Goal: Task Accomplishment & Management: Use online tool/utility

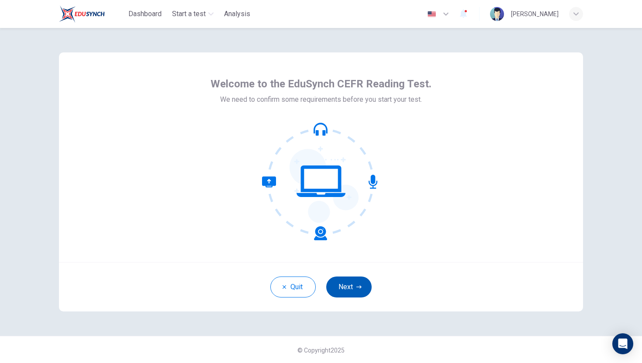
click at [351, 286] on button "Next" at bounding box center [348, 287] width 45 height 21
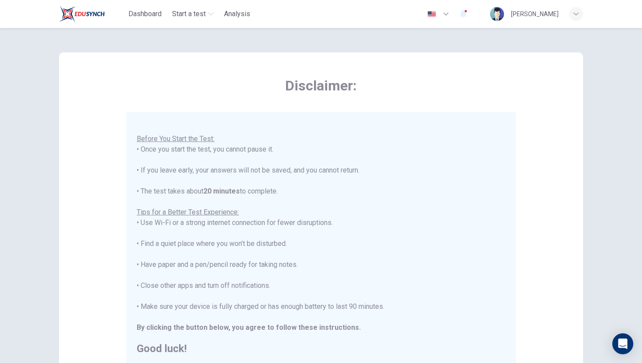
scroll to position [10, 0]
click at [182, 347] on h2 "Good luck!" at bounding box center [321, 348] width 369 height 10
click at [214, 334] on div "You are about to start a CEFR Reading Test . Before You Start the Test: • Once …" at bounding box center [321, 232] width 369 height 241
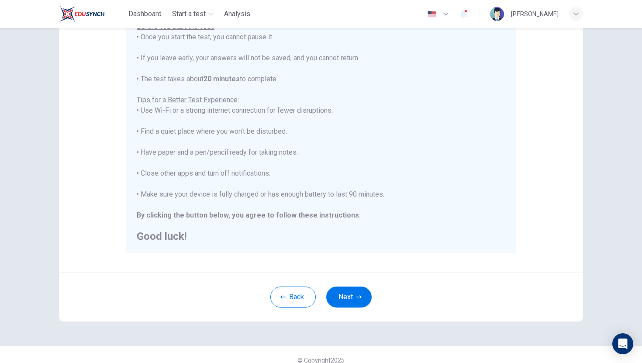
scroll to position [123, 0]
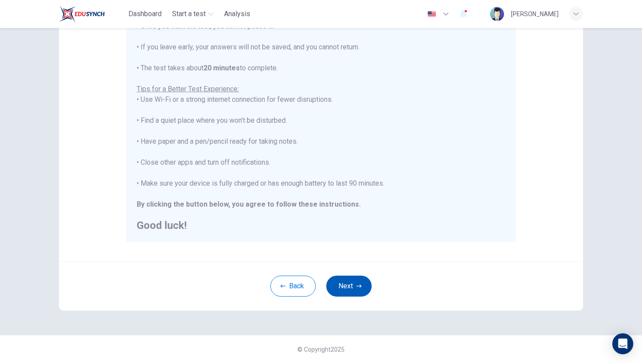
click at [353, 284] on button "Next" at bounding box center [348, 286] width 45 height 21
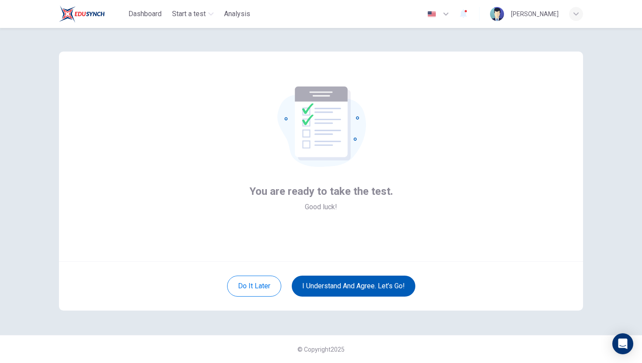
scroll to position [1, 0]
click at [354, 287] on button "I understand and agree. Let’s go!" at bounding box center [354, 286] width 124 height 21
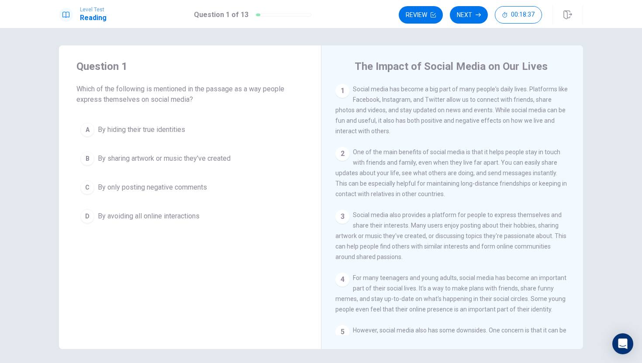
click at [90, 158] on div "B" at bounding box center [87, 159] width 14 height 14
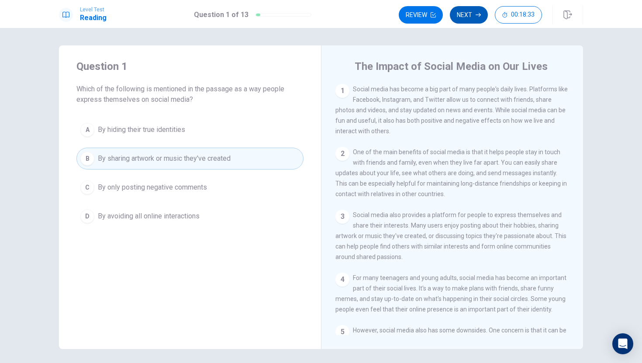
click at [474, 14] on button "Next" at bounding box center [469, 14] width 38 height 17
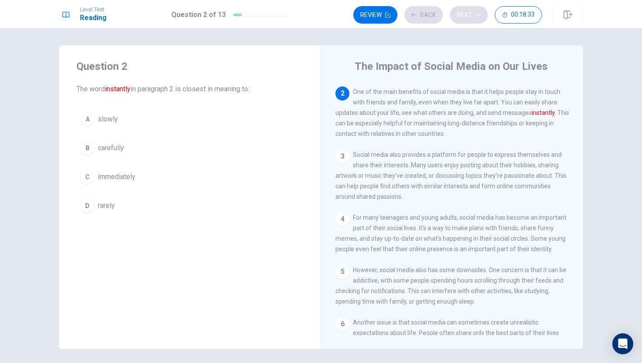
scroll to position [65, 0]
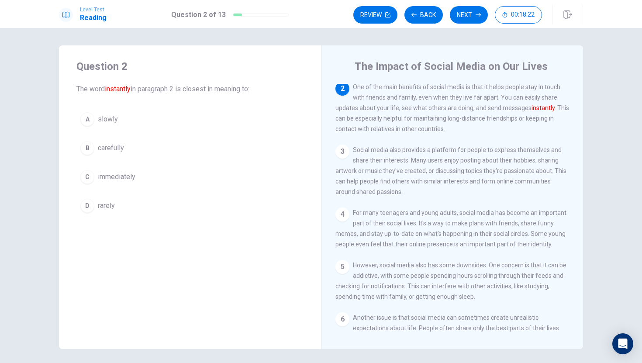
click at [90, 174] on div "C" at bounding box center [87, 177] width 14 height 14
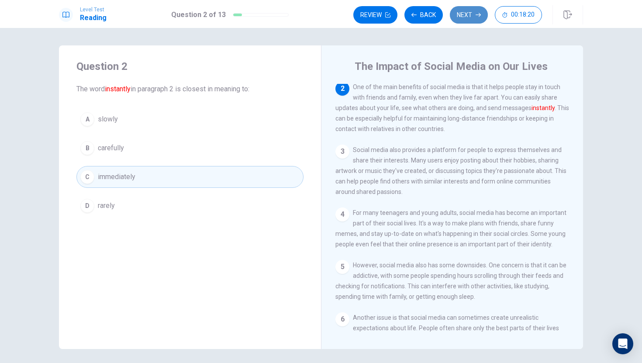
click at [464, 17] on button "Next" at bounding box center [469, 14] width 38 height 17
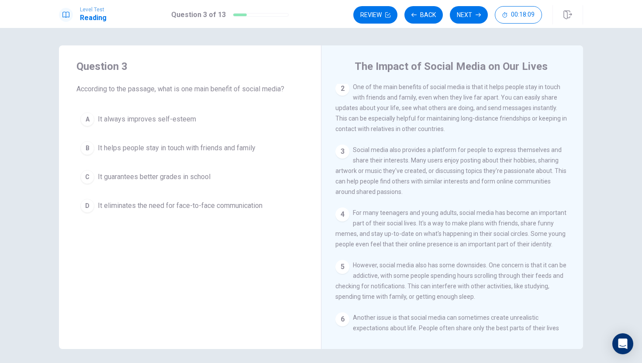
click at [85, 147] on div "B" at bounding box center [87, 148] width 14 height 14
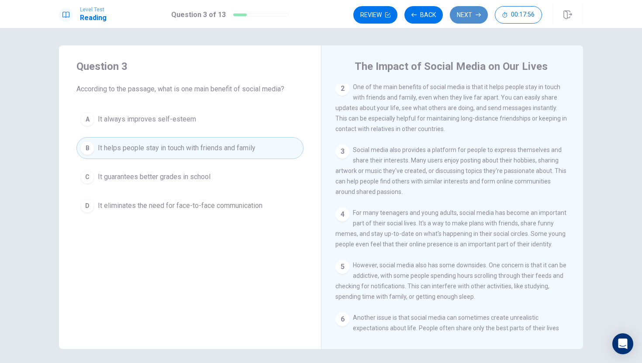
click at [474, 15] on button "Next" at bounding box center [469, 14] width 38 height 17
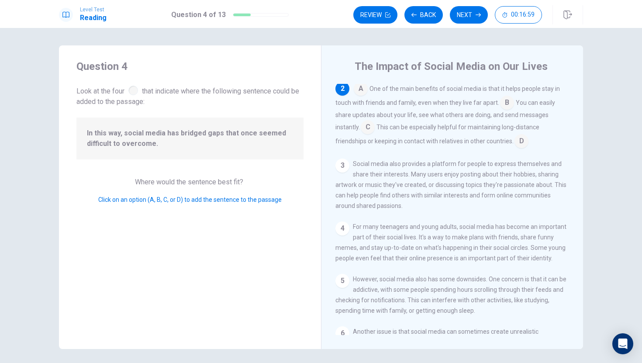
click at [522, 143] on input at bounding box center [522, 142] width 14 height 14
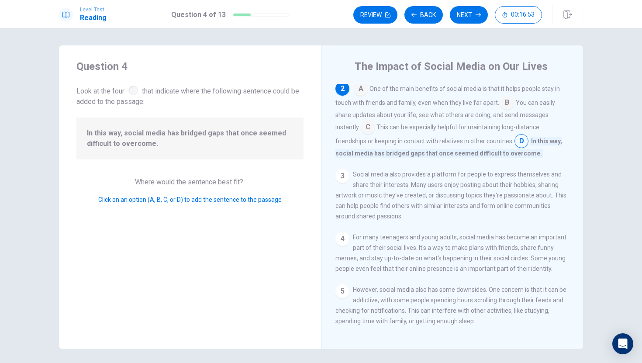
click at [508, 109] on input at bounding box center [507, 104] width 14 height 14
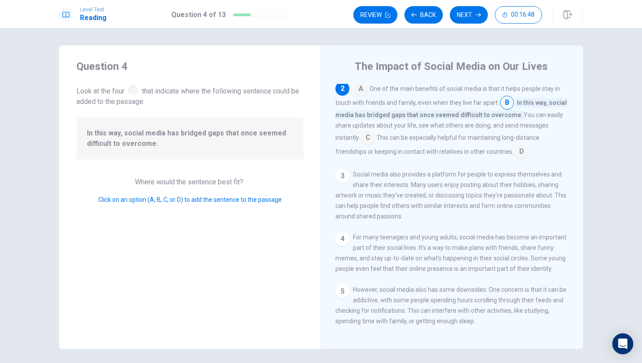
click at [521, 155] on input at bounding box center [522, 152] width 14 height 14
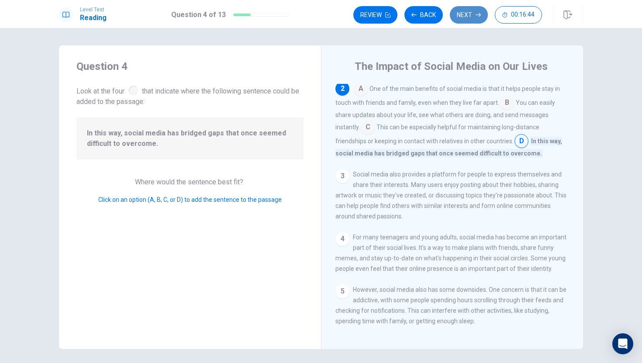
click at [471, 17] on button "Next" at bounding box center [469, 14] width 38 height 17
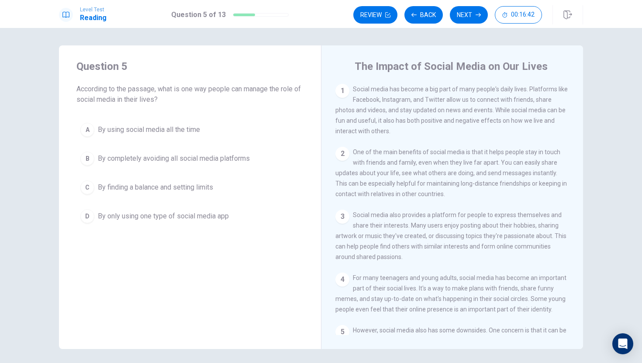
drag, startPoint x: 106, startPoint y: 96, endPoint x: 185, endPoint y: 96, distance: 78.6
click at [185, 96] on span "According to the passage, what is one way people can manage the role of social …" at bounding box center [189, 94] width 227 height 21
click at [89, 188] on div "C" at bounding box center [87, 187] width 14 height 14
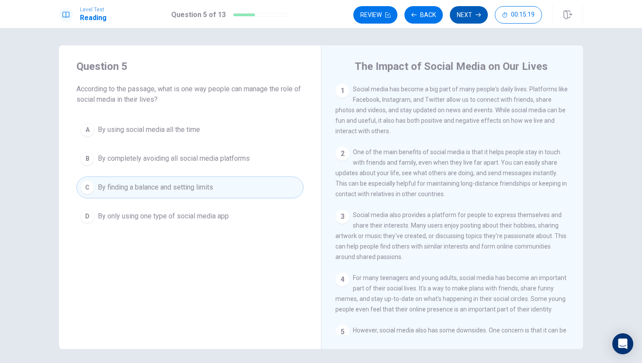
click at [467, 15] on button "Next" at bounding box center [469, 14] width 38 height 17
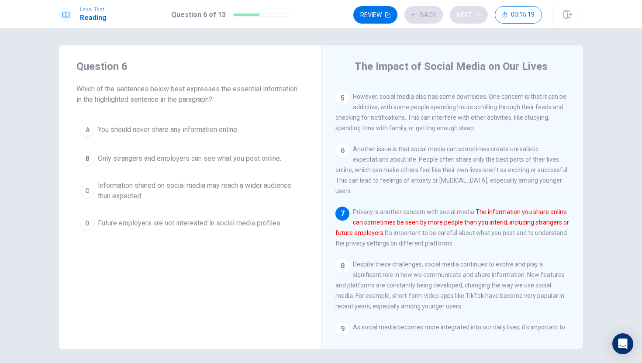
scroll to position [249, 0]
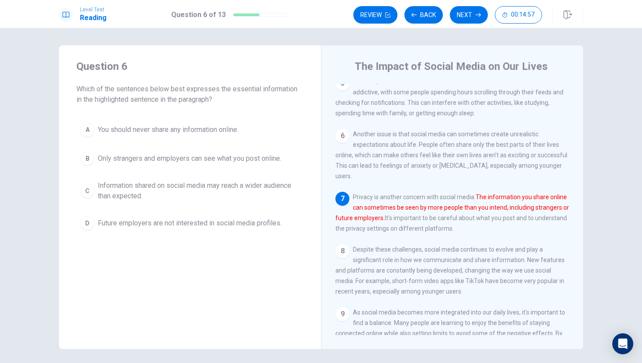
click at [92, 192] on div "C" at bounding box center [87, 191] width 14 height 14
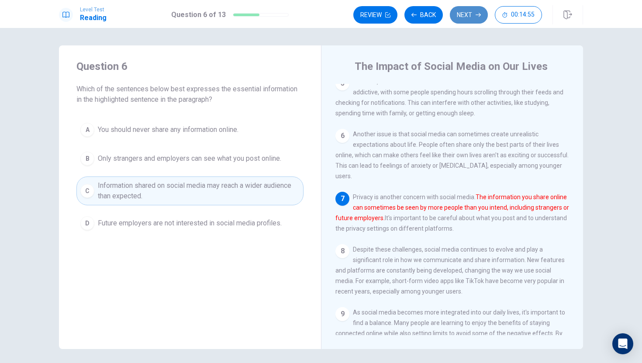
click at [465, 14] on button "Next" at bounding box center [469, 14] width 38 height 17
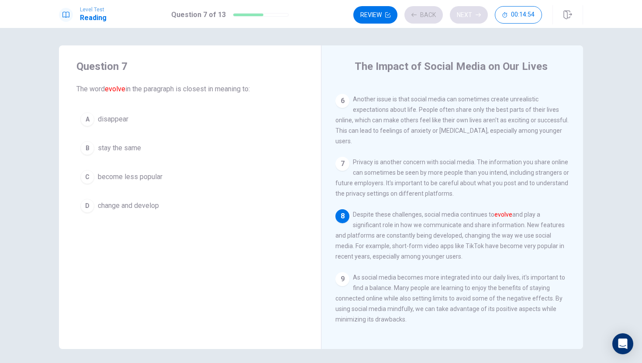
scroll to position [302, 0]
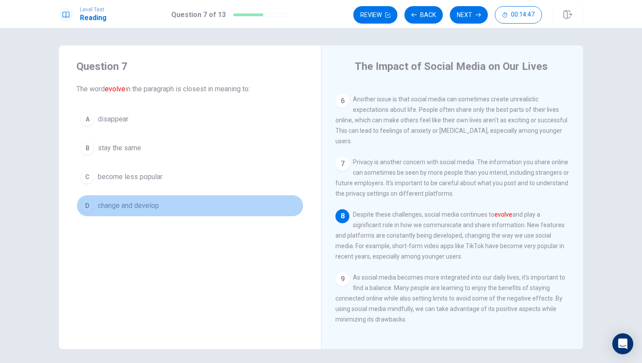
click at [89, 205] on div "D" at bounding box center [87, 206] width 14 height 14
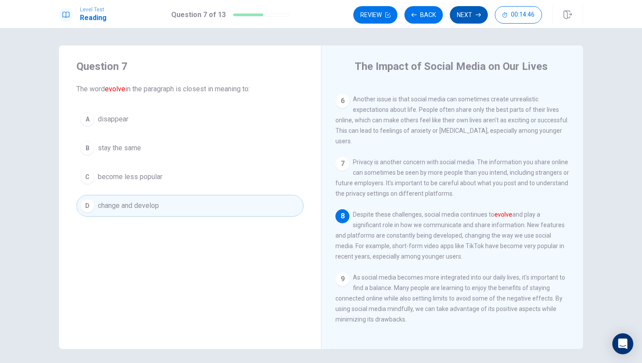
click at [464, 11] on button "Next" at bounding box center [469, 14] width 38 height 17
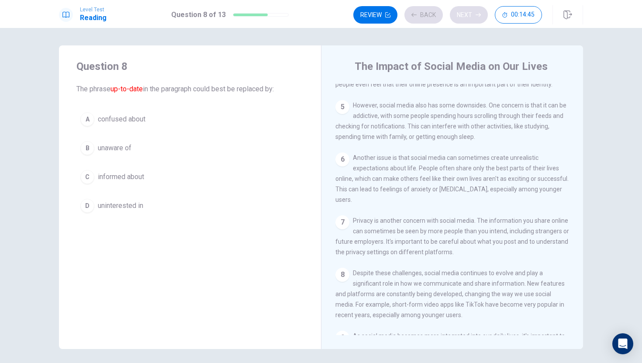
scroll to position [195, 0]
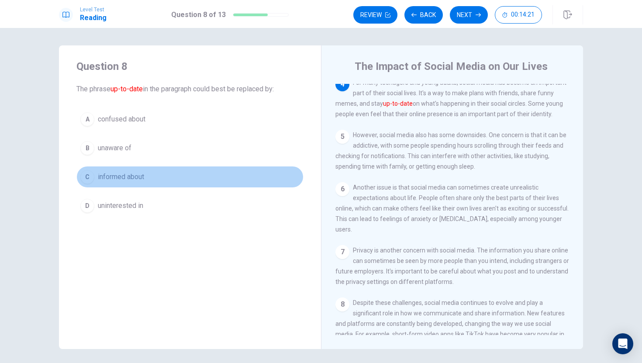
click at [90, 175] on div "C" at bounding box center [87, 177] width 14 height 14
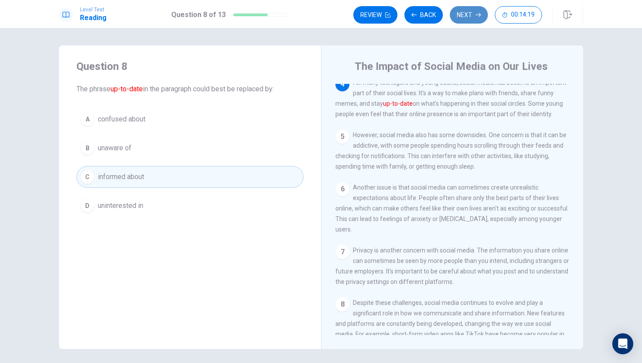
click at [470, 20] on button "Next" at bounding box center [469, 14] width 38 height 17
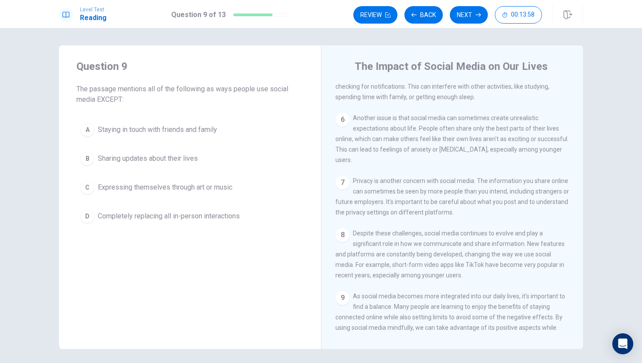
scroll to position [302, 0]
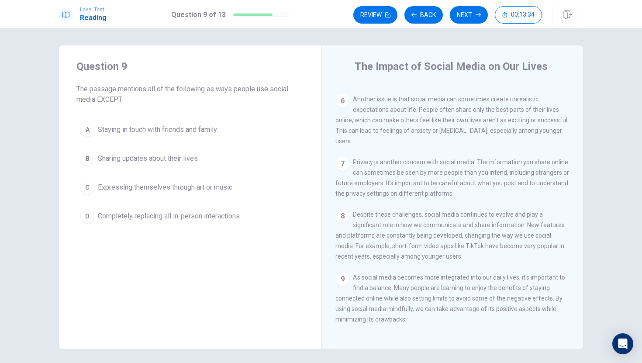
click at [90, 217] on div "D" at bounding box center [87, 216] width 14 height 14
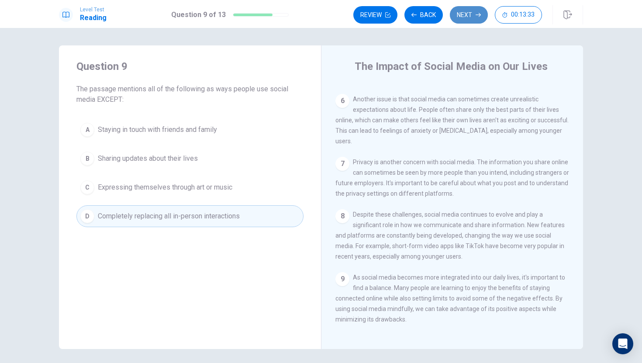
click at [475, 13] on button "Next" at bounding box center [469, 14] width 38 height 17
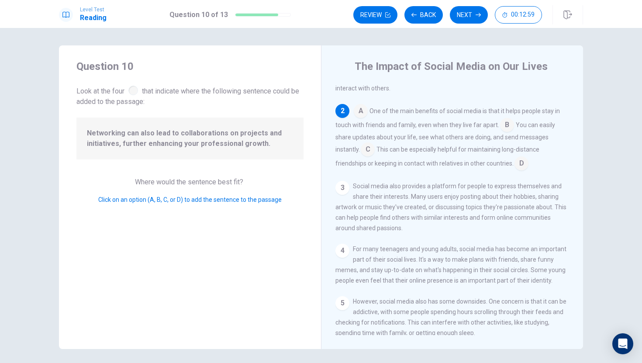
scroll to position [41, 0]
click at [342, 194] on div "3" at bounding box center [342, 190] width 14 height 14
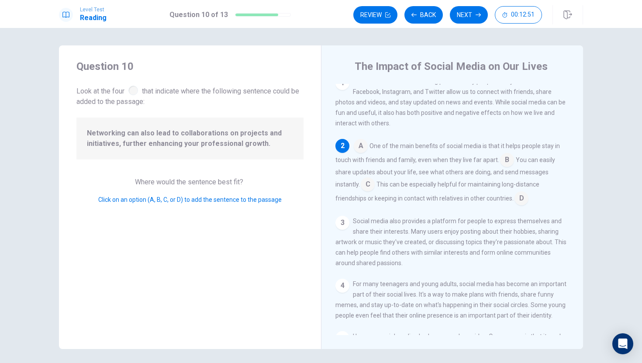
scroll to position [0, 0]
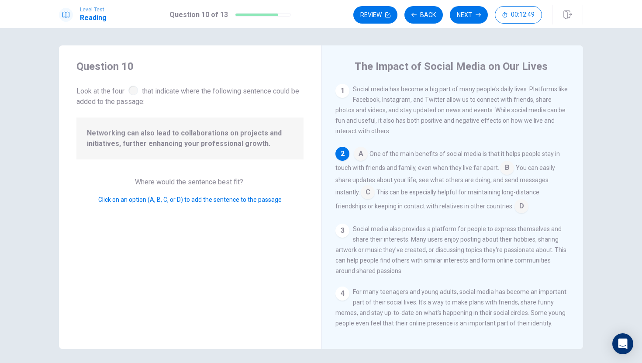
click at [361, 159] on input at bounding box center [361, 155] width 14 height 14
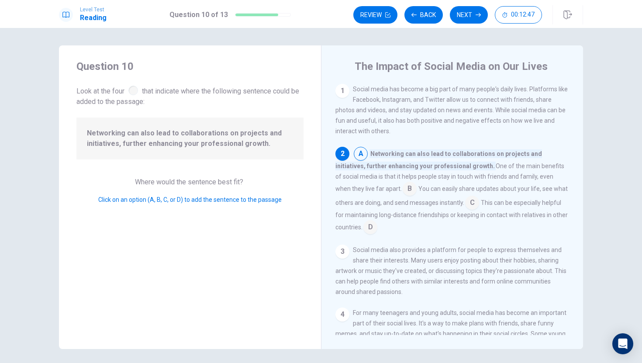
click at [403, 191] on input at bounding box center [410, 190] width 14 height 14
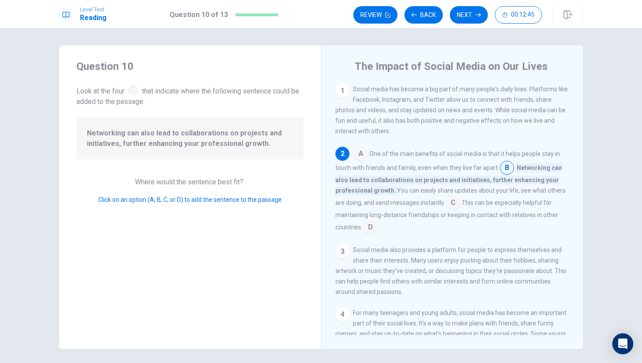
click at [363, 158] on input at bounding box center [361, 155] width 14 height 14
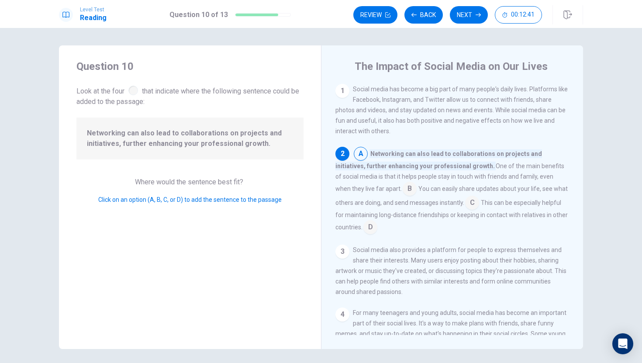
click at [403, 191] on input at bounding box center [410, 190] width 14 height 14
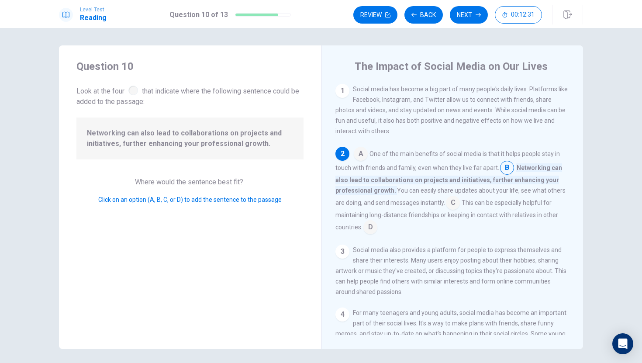
click at [454, 206] on input at bounding box center [453, 204] width 14 height 14
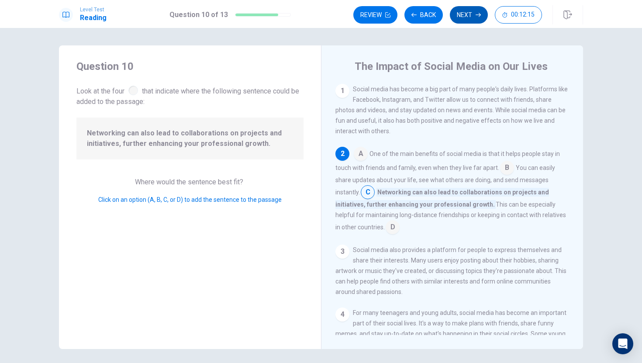
click at [472, 16] on button "Next" at bounding box center [469, 14] width 38 height 17
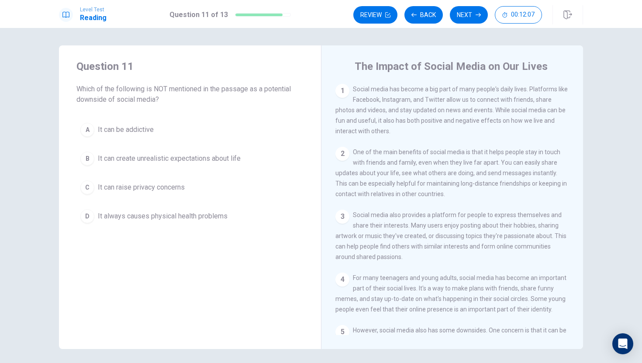
click at [90, 217] on div "D" at bounding box center [87, 216] width 14 height 14
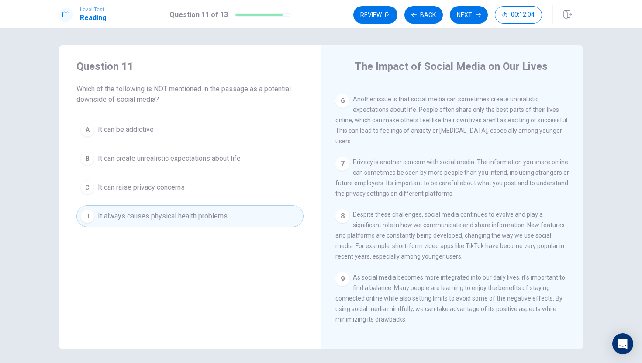
scroll to position [302, 0]
click at [497, 148] on div "1 Social media has become a big part of many people's daily lives. Platforms li…" at bounding box center [458, 209] width 246 height 251
click at [468, 20] on button "Next" at bounding box center [469, 14] width 38 height 17
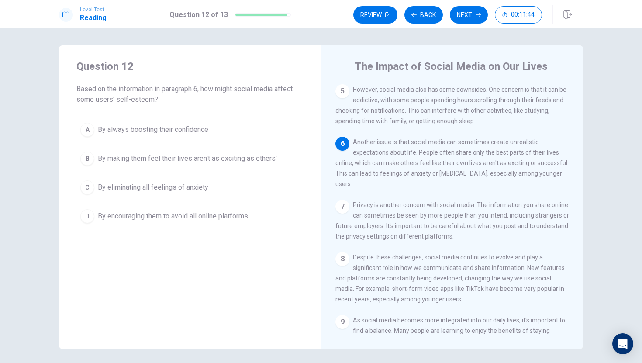
scroll to position [241, 0]
click at [89, 159] on div "B" at bounding box center [87, 159] width 14 height 14
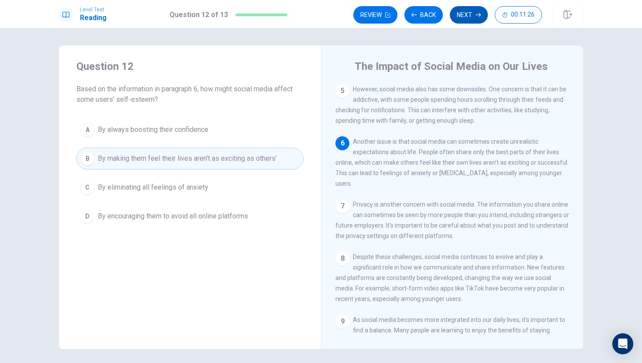
click at [470, 13] on button "Next" at bounding box center [469, 14] width 38 height 17
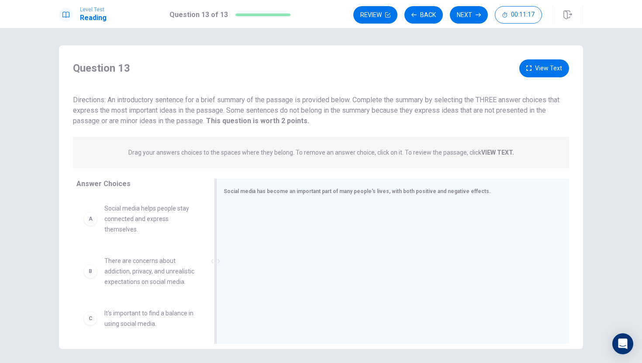
click at [486, 195] on div "Social media has become an important part of many people's lives, with both pos…" at bounding box center [388, 191] width 328 height 11
click at [470, 194] on span "Social media has become an important part of many people's lives, with both pos…" at bounding box center [357, 191] width 267 height 6
drag, startPoint x: 176, startPoint y: 96, endPoint x: 264, endPoint y: 100, distance: 87.5
click at [264, 100] on span "Directions: An introductory sentence for a brief summary of the passage is prov…" at bounding box center [316, 109] width 487 height 29
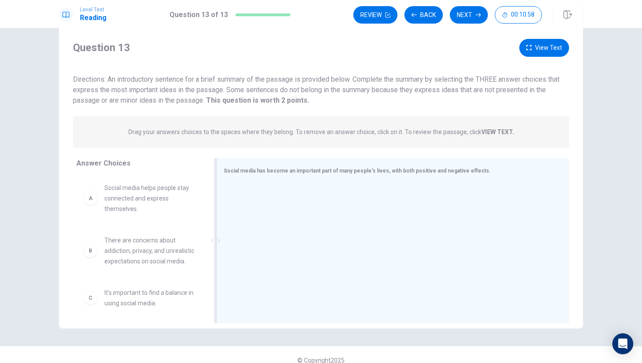
scroll to position [31, 0]
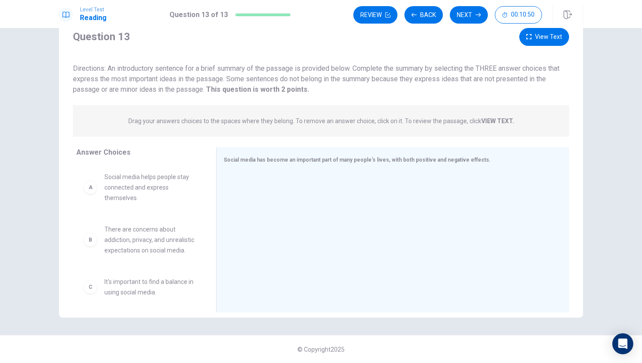
drag, startPoint x: 219, startPoint y: 114, endPoint x: 205, endPoint y: 113, distance: 14.0
click at [218, 114] on div "Drag your answers choices to the spaces where they belong. To remove an answer …" at bounding box center [321, 120] width 496 height 31
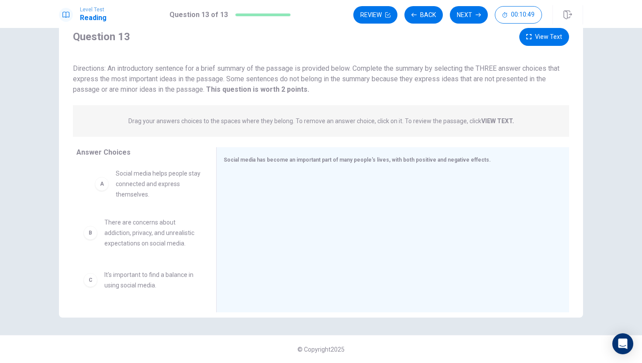
drag, startPoint x: 93, startPoint y: 189, endPoint x: 90, endPoint y: 197, distance: 8.0
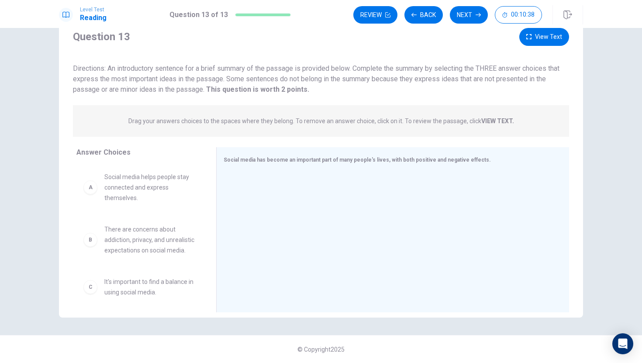
drag, startPoint x: 143, startPoint y: 71, endPoint x: 271, endPoint y: 70, distance: 127.6
click at [270, 70] on span "Directions: An introductory sentence for a brief summary of the passage is prov…" at bounding box center [316, 78] width 487 height 29
click at [494, 120] on strong "VIEW TEXT." at bounding box center [497, 121] width 33 height 7
click at [498, 116] on span "Drag your answers choices to the spaces where they belong. To remove an answer …" at bounding box center [321, 121] width 386 height 10
drag, startPoint x: 156, startPoint y: 185, endPoint x: 164, endPoint y: 185, distance: 8.7
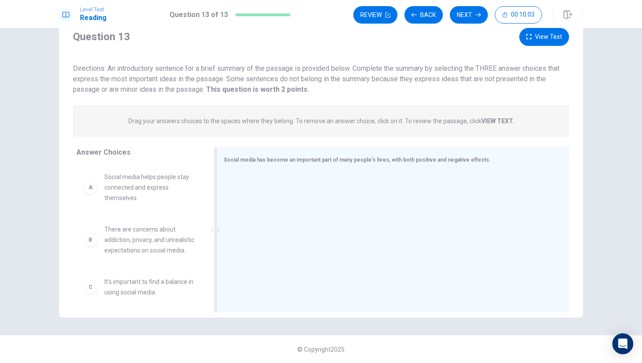
drag, startPoint x: 235, startPoint y: 209, endPoint x: 233, endPoint y: 189, distance: 20.6
click at [235, 181] on div at bounding box center [390, 230] width 332 height 117
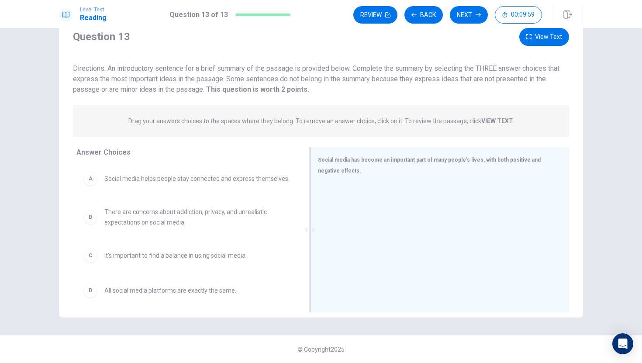
drag, startPoint x: 215, startPoint y: 228, endPoint x: 441, endPoint y: 218, distance: 225.6
click at [441, 218] on div "Social media has become an important part of many people's lives, with both pos…" at bounding box center [440, 229] width 259 height 165
drag, startPoint x: 106, startPoint y: 67, endPoint x: 211, endPoint y: 67, distance: 105.7
click at [211, 67] on span "Directions: An introductory sentence for a brief summary of the passage is prov…" at bounding box center [316, 78] width 487 height 29
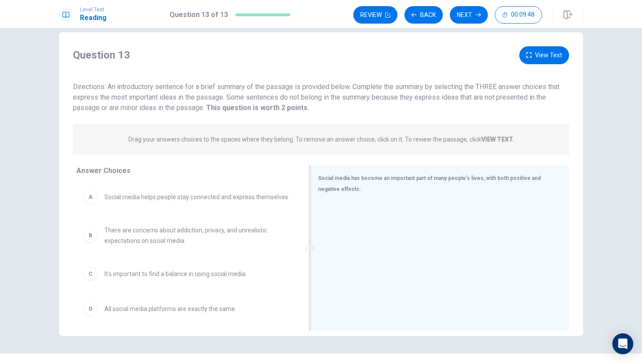
scroll to position [15, 0]
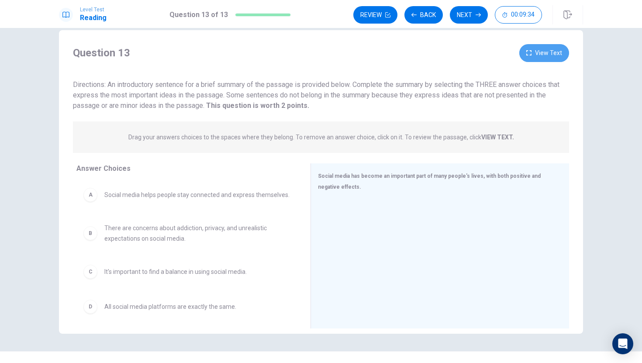
click at [554, 51] on button "View Text" at bounding box center [544, 53] width 50 height 18
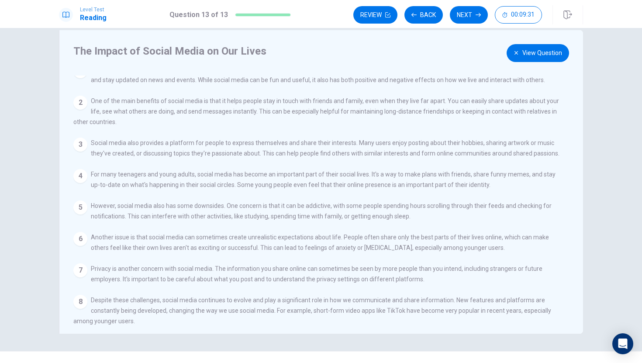
scroll to position [0, 0]
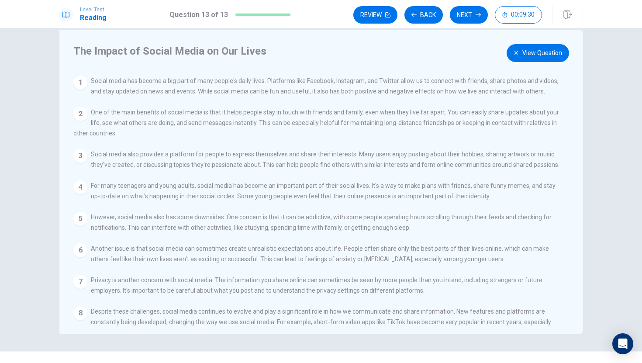
click at [546, 55] on button "View Question" at bounding box center [538, 53] width 62 height 18
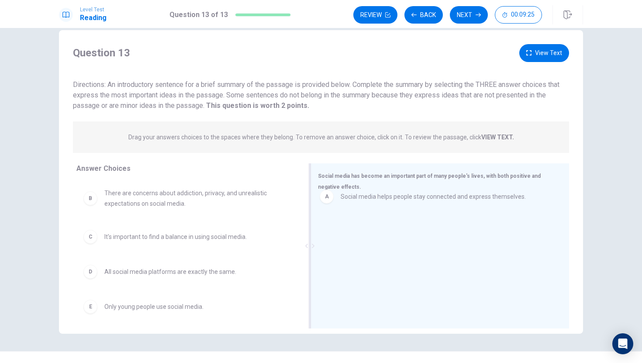
drag, startPoint x: 92, startPoint y: 198, endPoint x: 329, endPoint y: 205, distance: 236.9
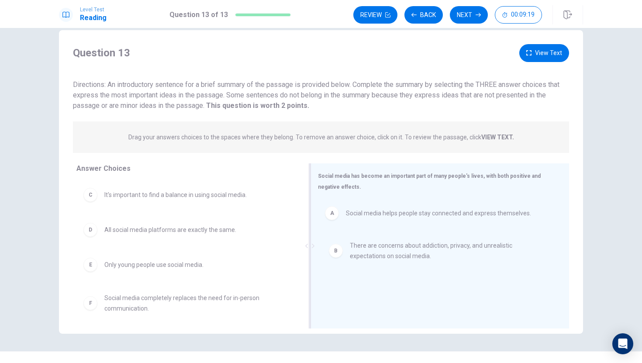
drag, startPoint x: 172, startPoint y: 203, endPoint x: 417, endPoint y: 253, distance: 249.8
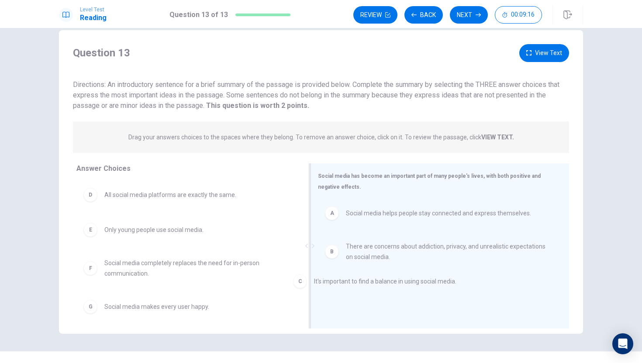
drag, startPoint x: 172, startPoint y: 194, endPoint x: 401, endPoint y: 278, distance: 243.6
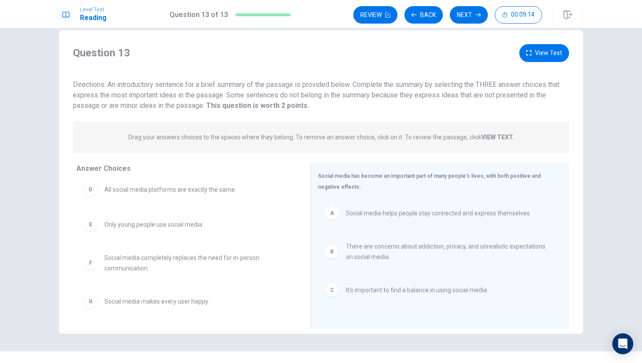
scroll to position [27, 0]
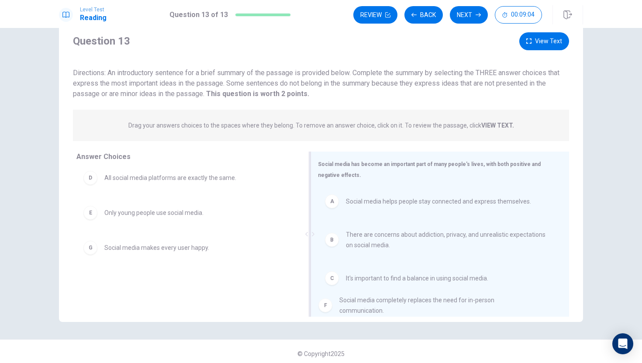
drag, startPoint x: 169, startPoint y: 251, endPoint x: 410, endPoint y: 305, distance: 246.3
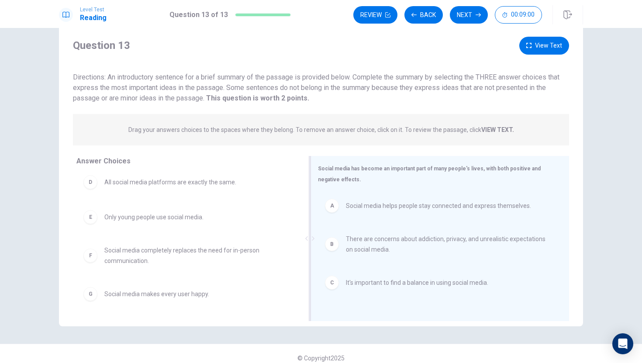
scroll to position [24, 0]
click at [471, 15] on button "Next" at bounding box center [469, 14] width 38 height 17
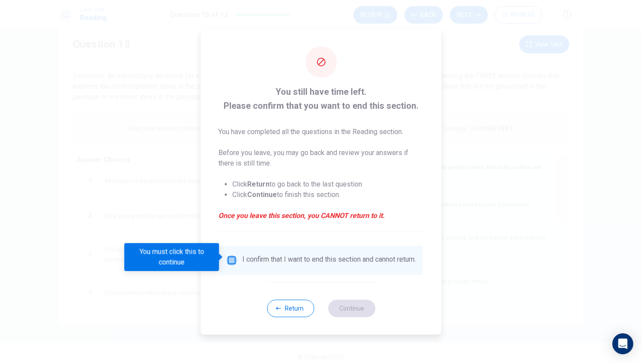
click at [232, 259] on input "You must click this to continue" at bounding box center [232, 260] width 10 height 10
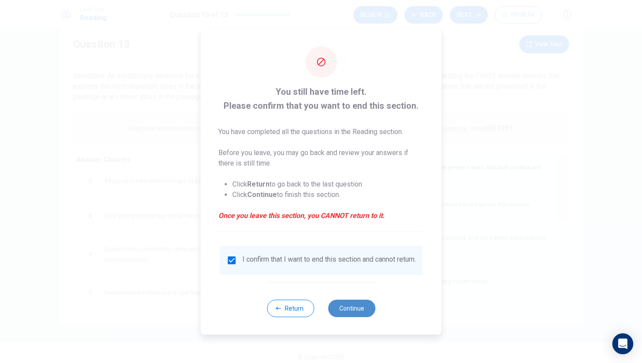
click at [358, 315] on button "Continue" at bounding box center [351, 308] width 47 height 17
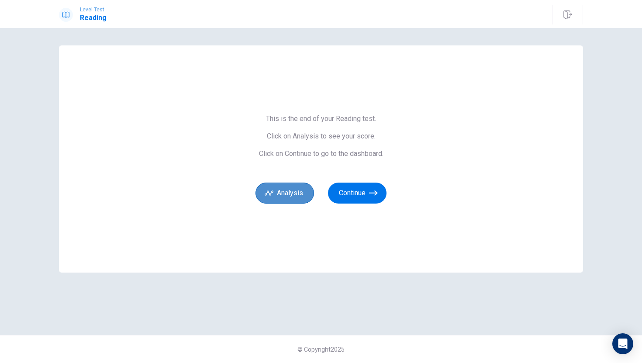
click at [295, 197] on button "Analysis" at bounding box center [285, 193] width 59 height 21
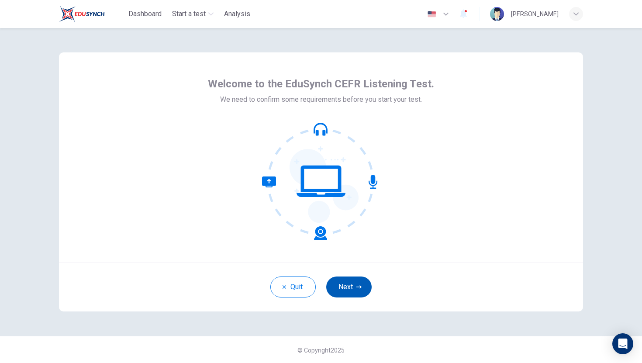
click at [353, 281] on button "Next" at bounding box center [348, 287] width 45 height 21
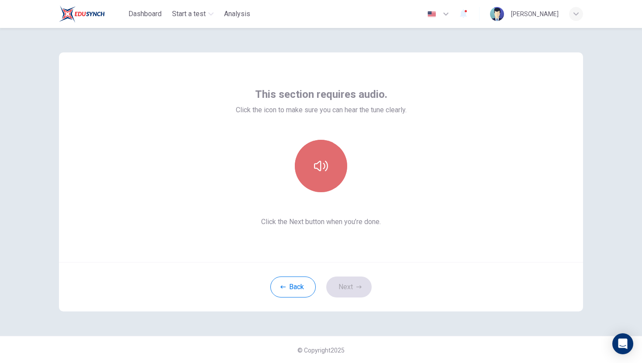
click at [324, 169] on icon "button" at bounding box center [321, 166] width 14 height 14
click at [316, 159] on icon "button" at bounding box center [321, 166] width 14 height 14
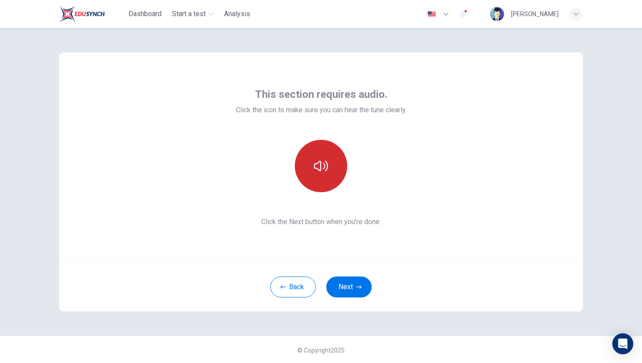
click at [325, 156] on button "button" at bounding box center [321, 166] width 52 height 52
click at [333, 178] on button "button" at bounding box center [321, 166] width 52 height 52
click at [356, 285] on button "Next" at bounding box center [348, 287] width 45 height 21
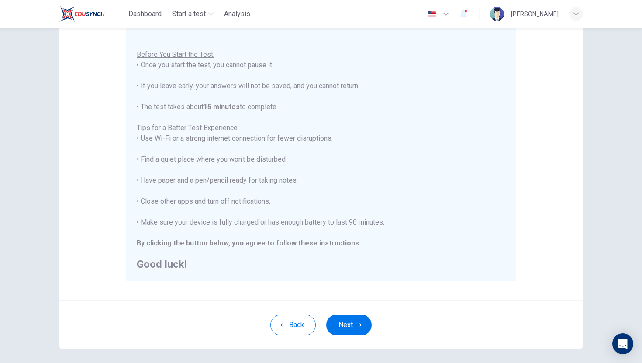
scroll to position [123, 0]
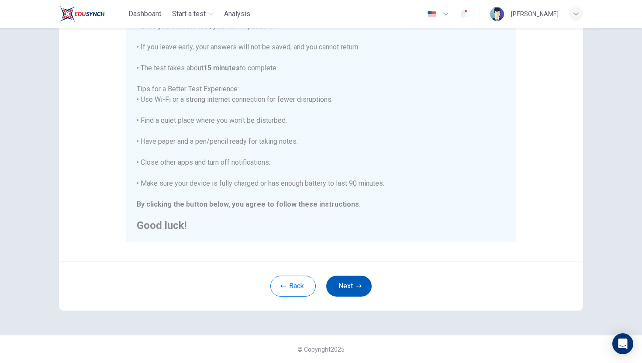
click at [348, 285] on button "Next" at bounding box center [348, 286] width 45 height 21
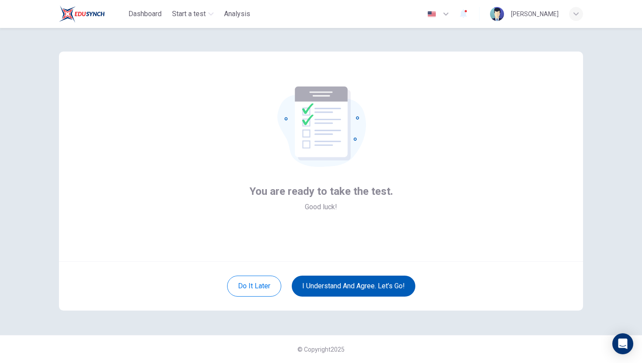
scroll to position [1, 0]
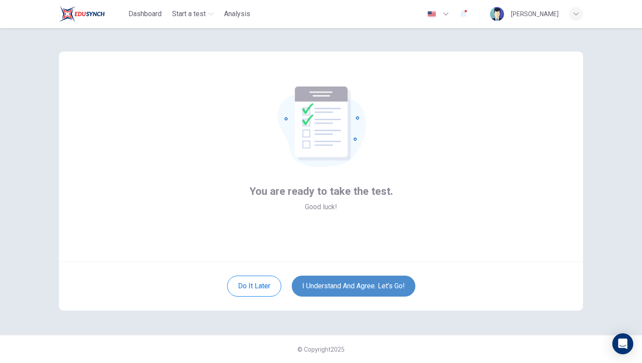
click at [360, 290] on button "I understand and agree. Let’s go!" at bounding box center [354, 286] width 124 height 21
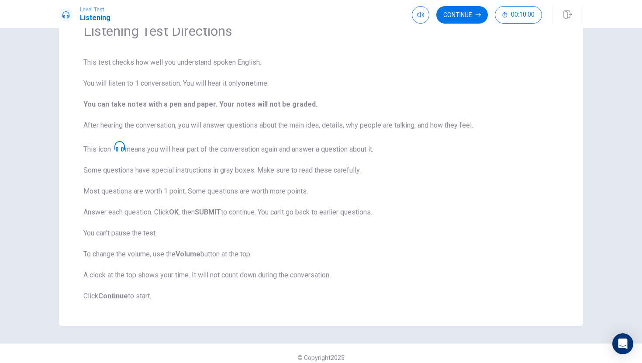
scroll to position [55, 0]
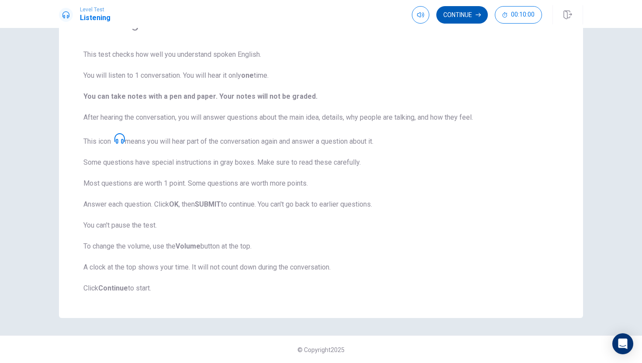
click at [465, 10] on button "Continue" at bounding box center [462, 14] width 52 height 17
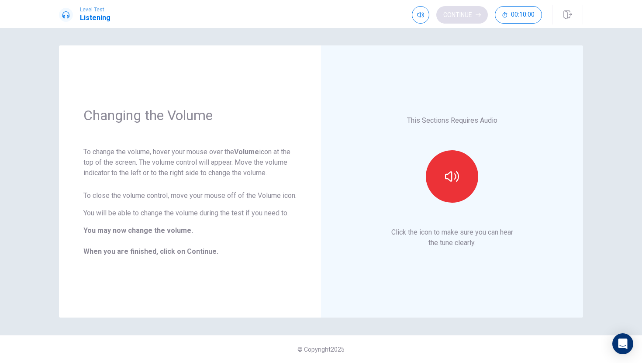
scroll to position [0, 0]
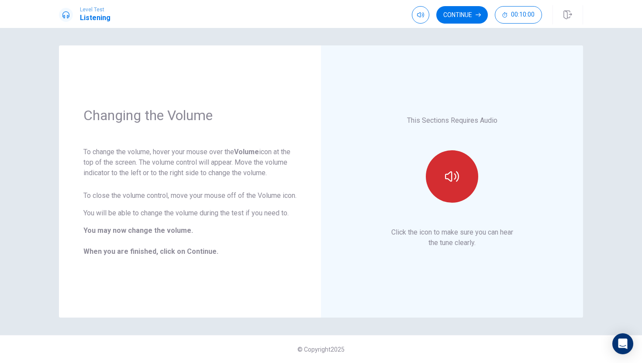
click at [461, 183] on button "button" at bounding box center [452, 176] width 52 height 52
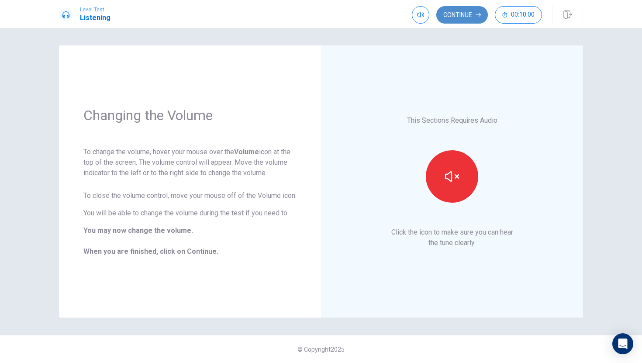
click at [467, 14] on button "Continue" at bounding box center [462, 14] width 52 height 17
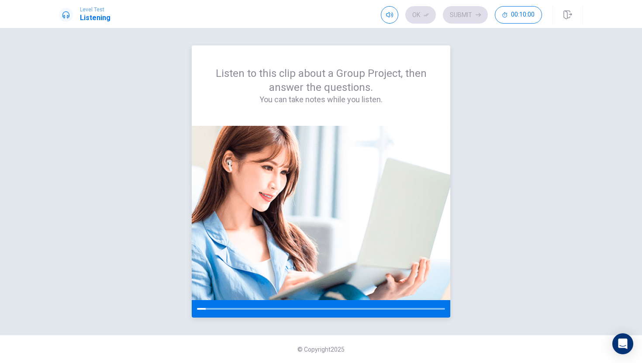
click at [284, 50] on div "Listen to this clip about a Group Project, then answer the questions. You can t…" at bounding box center [321, 85] width 259 height 80
click at [514, 141] on div "Listen to this clip about a Group Project, then answer the questions. You can t…" at bounding box center [321, 181] width 524 height 272
click at [622, 346] on icon "Open Intercom Messenger" at bounding box center [622, 343] width 11 height 11
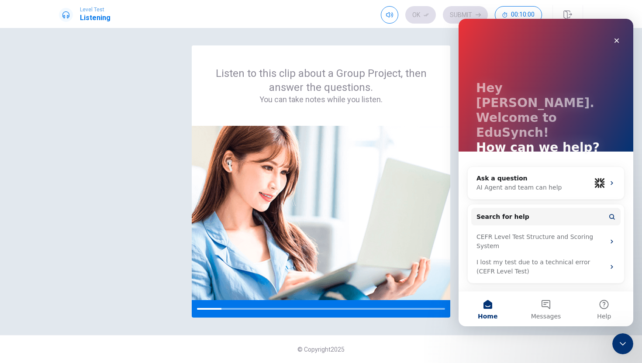
click at [557, 132] on div "Hey Carlos. Welcome to EduSynch! How can we help?" at bounding box center [545, 100] width 157 height 163
click at [617, 35] on div "Close" at bounding box center [617, 41] width 16 height 16
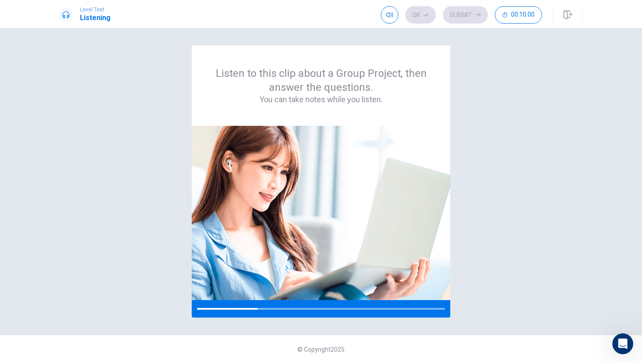
click at [552, 136] on div "Listen to this clip about a Group Project, then answer the questions. You can t…" at bounding box center [321, 181] width 524 height 272
click at [153, 259] on div "Listen to this clip about a Group Project, then answer the questions. You can t…" at bounding box center [321, 181] width 524 height 272
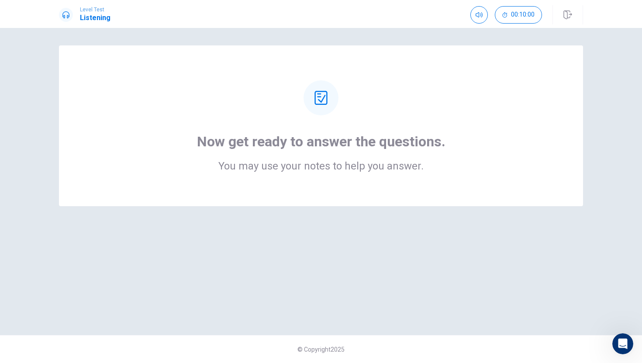
click at [263, 121] on div "Now get ready to answer the questions. You may use your notes to help you answe…" at bounding box center [321, 125] width 454 height 91
click at [315, 106] on div at bounding box center [321, 97] width 35 height 35
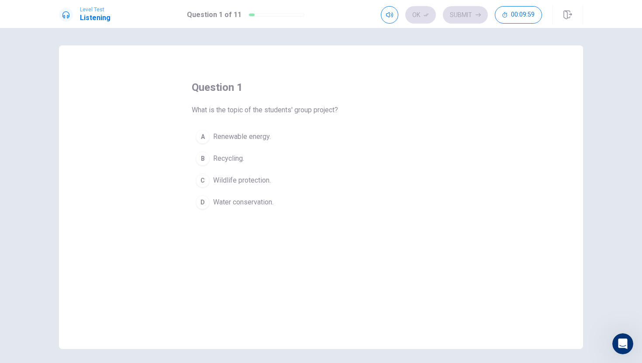
drag, startPoint x: 274, startPoint y: 111, endPoint x: 323, endPoint y: 111, distance: 48.9
click at [324, 111] on span "What is the topic of the students' group project?" at bounding box center [265, 110] width 146 height 10
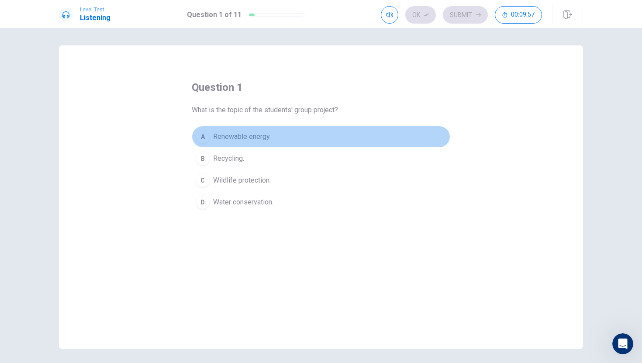
click at [207, 138] on div "A" at bounding box center [203, 137] width 14 height 14
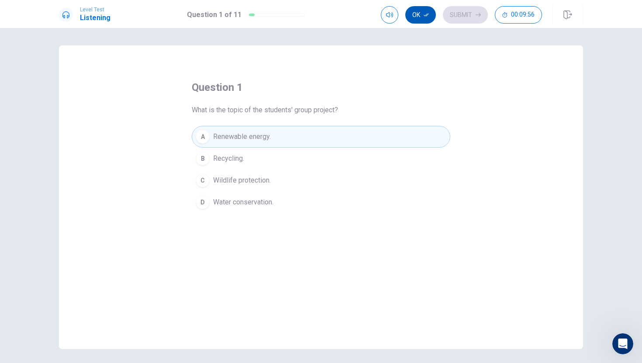
click at [421, 17] on button "Ok" at bounding box center [420, 14] width 31 height 17
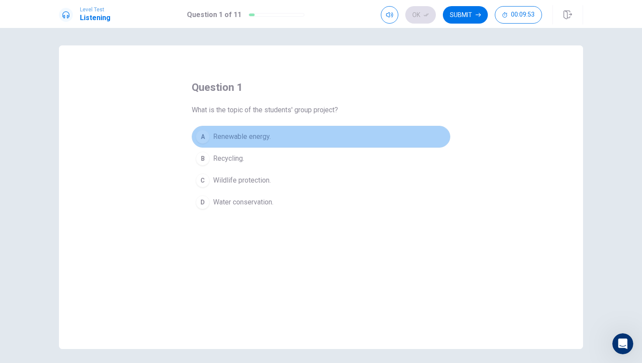
click at [319, 140] on button "A Renewable energy." at bounding box center [321, 137] width 259 height 22
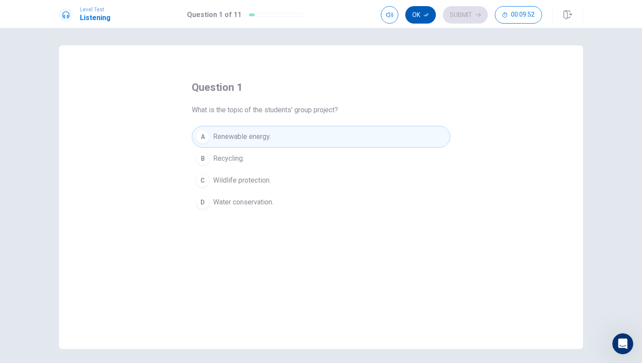
click at [429, 12] on icon "button" at bounding box center [426, 14] width 5 height 5
click at [467, 14] on button "Submit" at bounding box center [465, 14] width 45 height 17
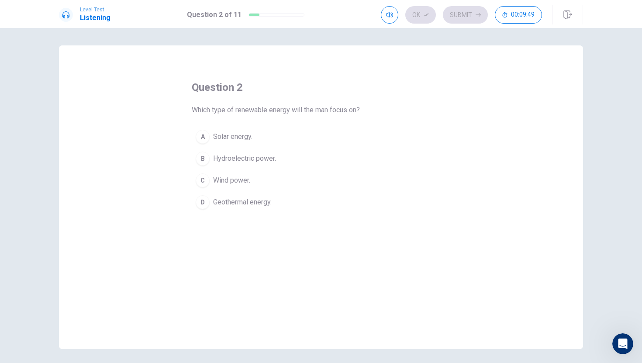
drag, startPoint x: 265, startPoint y: 108, endPoint x: 335, endPoint y: 107, distance: 69.9
click at [335, 107] on span "Which type of renewable energy will the man focus on?" at bounding box center [276, 110] width 168 height 10
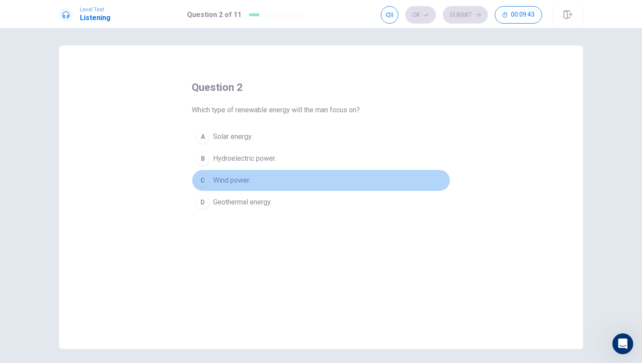
click at [203, 179] on div "C" at bounding box center [203, 180] width 14 height 14
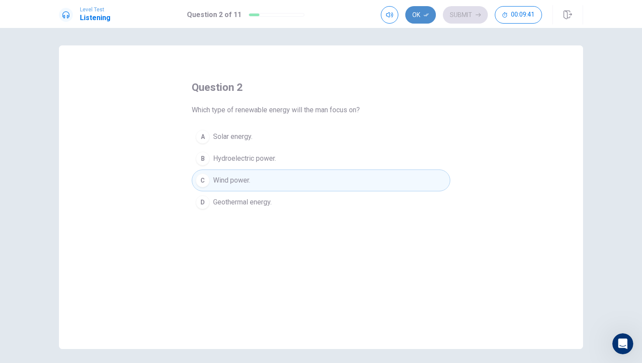
click at [423, 16] on button "Ok" at bounding box center [420, 14] width 31 height 17
click at [466, 15] on button "Submit" at bounding box center [465, 14] width 45 height 17
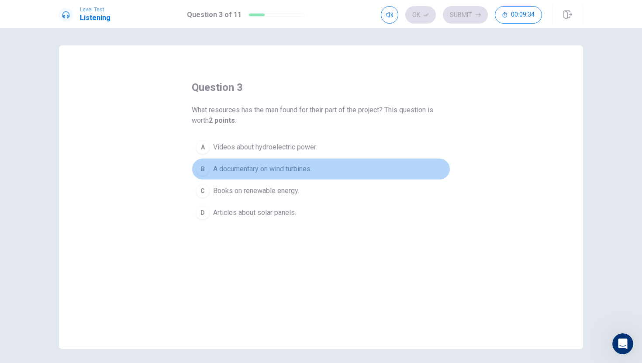
click at [196, 163] on button "B A documentary on wind turbines." at bounding box center [321, 169] width 259 height 22
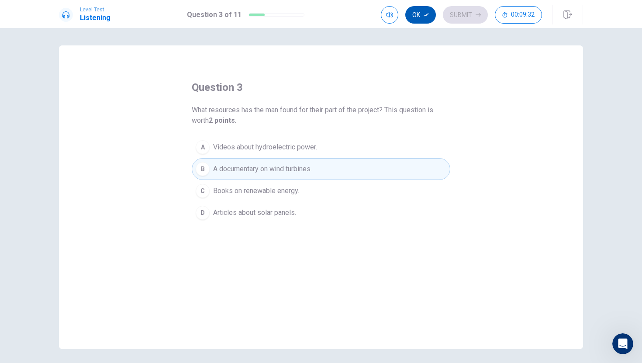
click at [419, 14] on button "Ok" at bounding box center [420, 14] width 31 height 17
click at [467, 12] on button "Submit" at bounding box center [465, 14] width 45 height 17
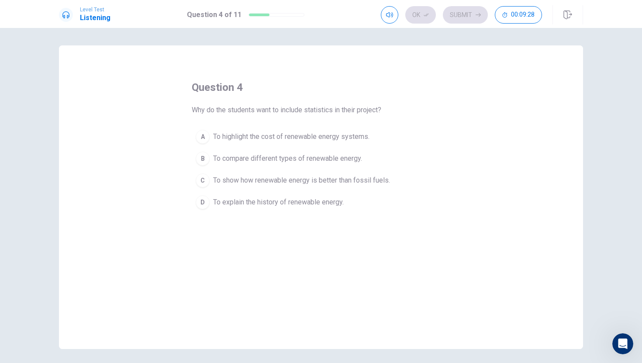
drag, startPoint x: 225, startPoint y: 107, endPoint x: 283, endPoint y: 107, distance: 57.2
click at [283, 107] on span "Why do the students want to include statistics in their project?" at bounding box center [287, 110] width 190 height 10
click at [202, 181] on div "C" at bounding box center [203, 180] width 14 height 14
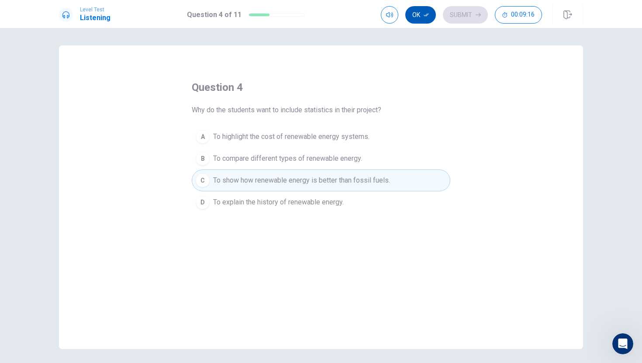
click at [424, 16] on icon "button" at bounding box center [426, 14] width 5 height 5
click at [465, 7] on button "Submit" at bounding box center [465, 14] width 45 height 17
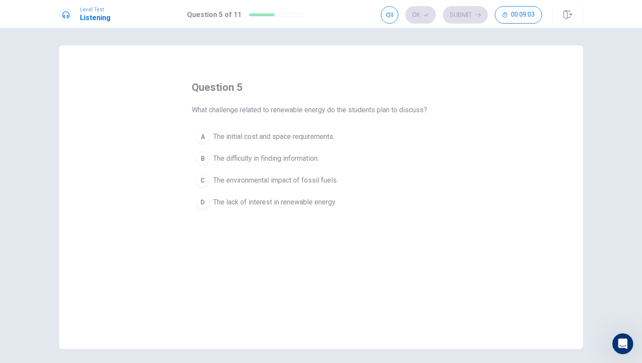
click at [203, 180] on div "C" at bounding box center [203, 180] width 14 height 14
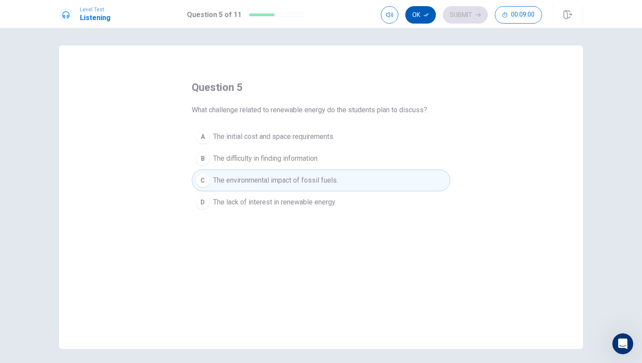
click at [419, 19] on button "Ok" at bounding box center [420, 14] width 31 height 17
click at [463, 10] on button "Submit" at bounding box center [465, 14] width 45 height 17
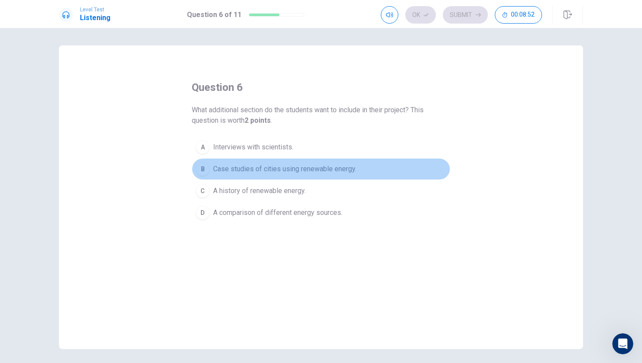
click at [202, 166] on div "B" at bounding box center [203, 169] width 14 height 14
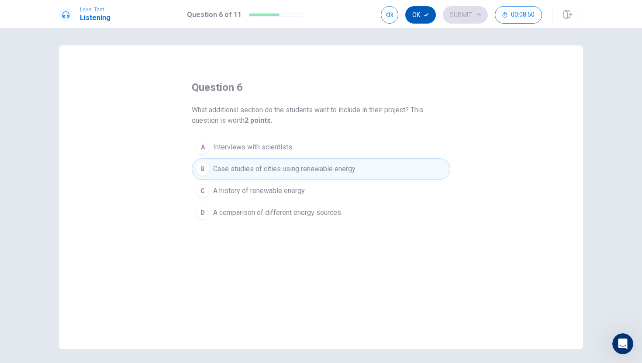
click at [424, 13] on icon "button" at bounding box center [426, 14] width 5 height 5
click at [472, 14] on button "Submit" at bounding box center [465, 14] width 45 height 17
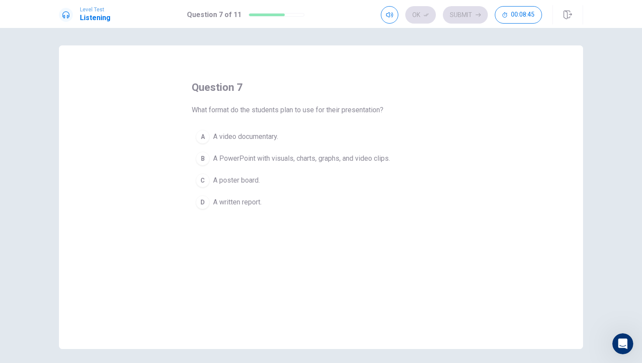
click at [204, 155] on div "B" at bounding box center [203, 159] width 14 height 14
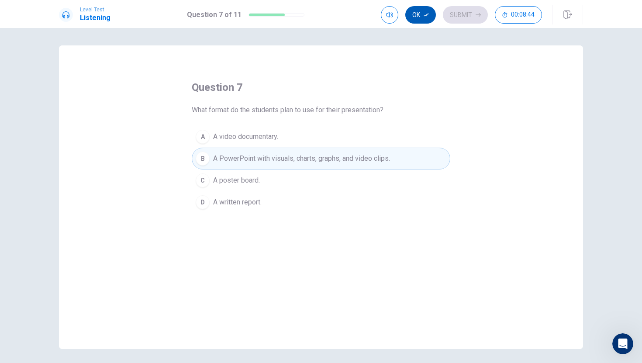
click at [425, 19] on button "Ok" at bounding box center [420, 14] width 31 height 17
click at [456, 12] on button "Submit" at bounding box center [465, 14] width 45 height 17
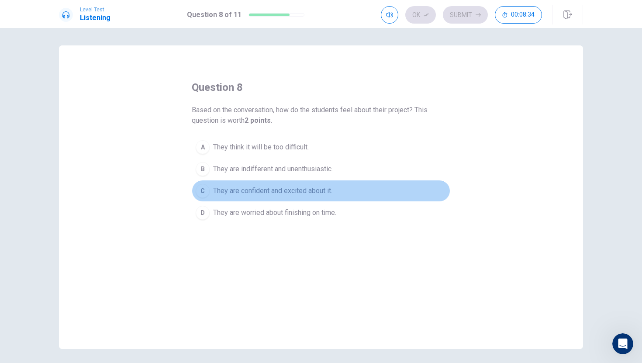
click at [204, 190] on div "C" at bounding box center [203, 191] width 14 height 14
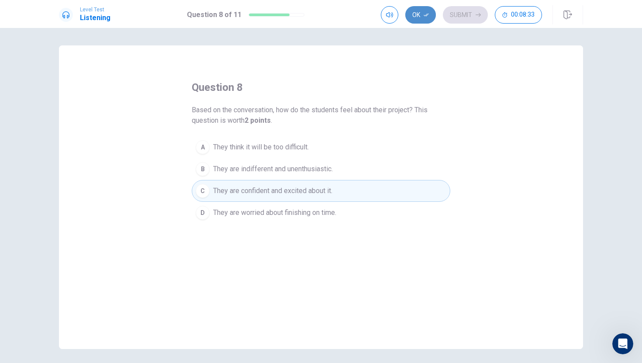
click at [419, 13] on button "Ok" at bounding box center [420, 14] width 31 height 17
click at [468, 15] on button "Submit" at bounding box center [465, 14] width 45 height 17
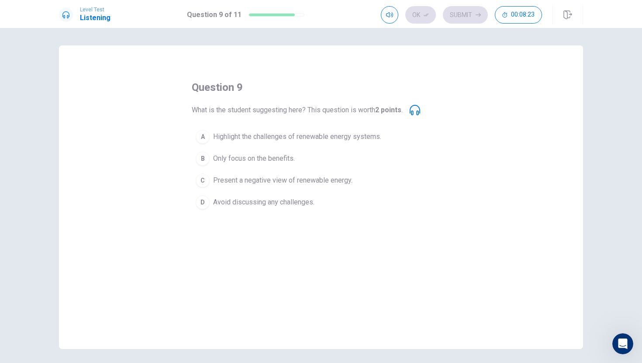
click at [207, 138] on div "A" at bounding box center [203, 137] width 14 height 14
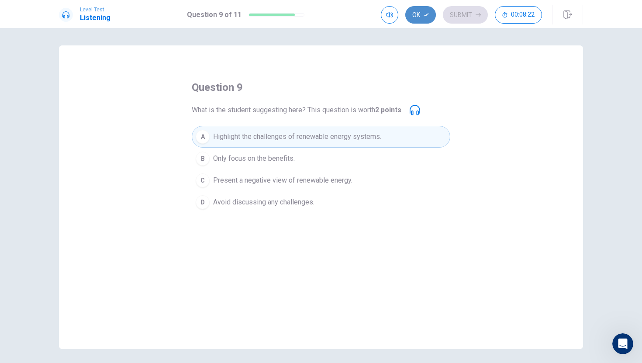
click at [423, 23] on button "Ok" at bounding box center [420, 14] width 31 height 17
click at [465, 12] on button "Submit" at bounding box center [465, 14] width 45 height 17
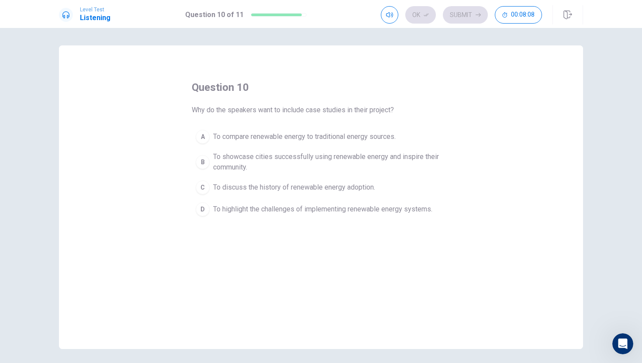
click at [202, 161] on div "B" at bounding box center [203, 162] width 14 height 14
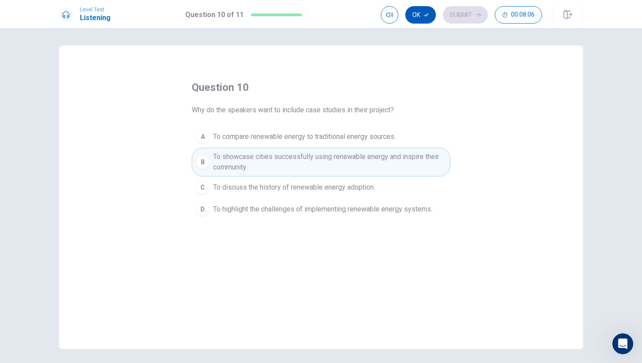
click at [419, 18] on button "Ok" at bounding box center [420, 14] width 31 height 17
click at [462, 17] on button "Submit" at bounding box center [465, 14] width 45 height 17
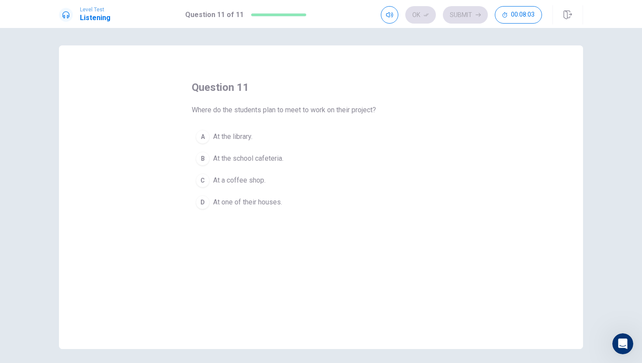
click at [200, 138] on div "A" at bounding box center [203, 137] width 14 height 14
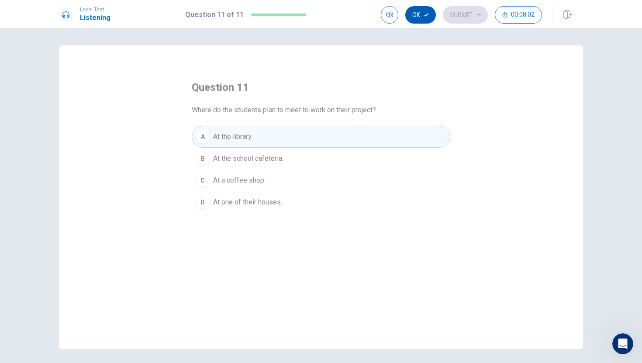
click at [414, 19] on button "Ok" at bounding box center [420, 14] width 31 height 17
click at [468, 10] on button "Submit" at bounding box center [465, 14] width 45 height 17
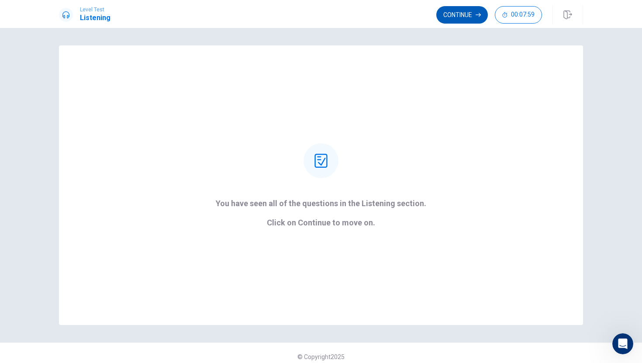
click at [465, 20] on button "Continue" at bounding box center [462, 14] width 52 height 17
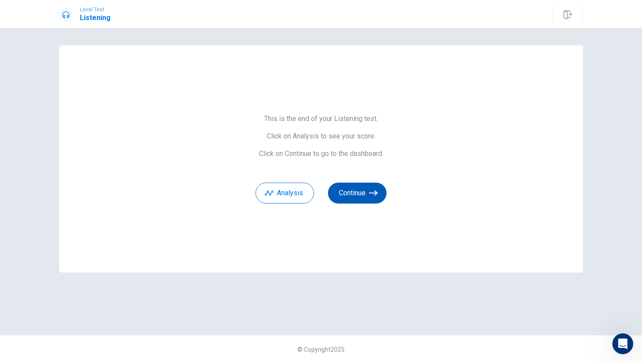
click at [356, 188] on button "Continue" at bounding box center [357, 193] width 59 height 21
